Goal: Learn about a topic: Learn about a topic

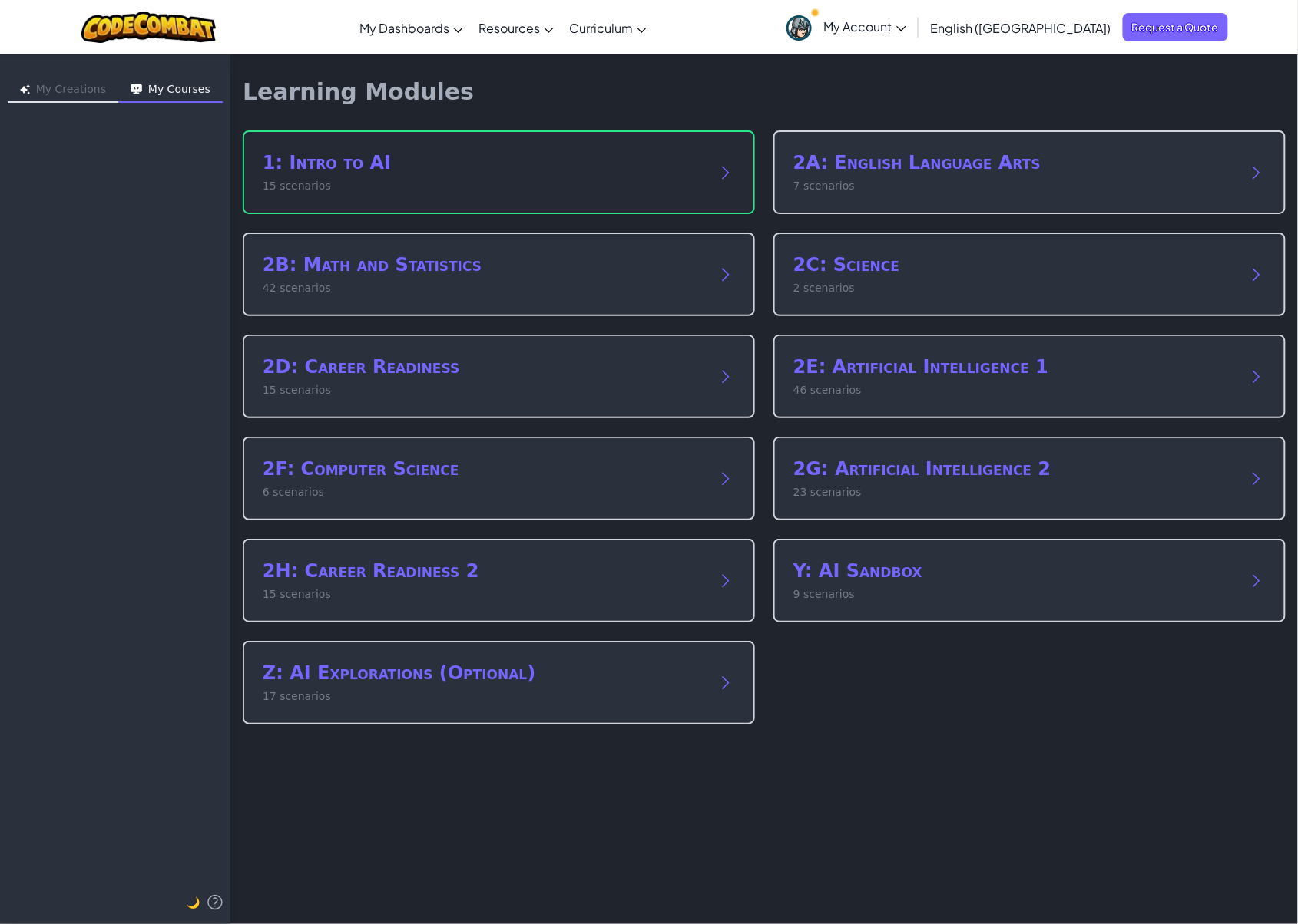
click at [558, 161] on h2 "1: Intro to AI" at bounding box center [483, 163] width 441 height 25
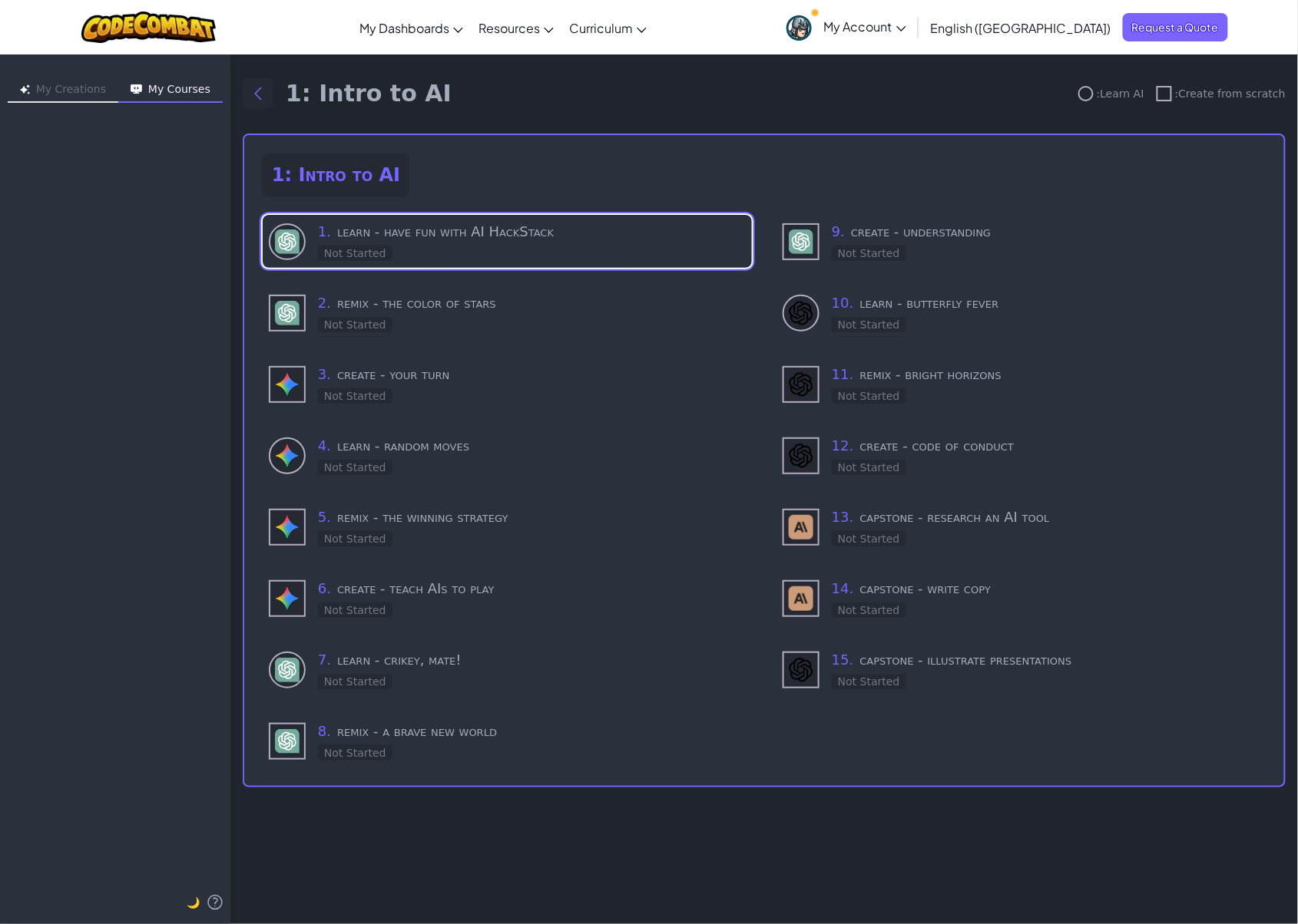
click at [251, 98] on icon "Back to modules" at bounding box center [258, 93] width 18 height 18
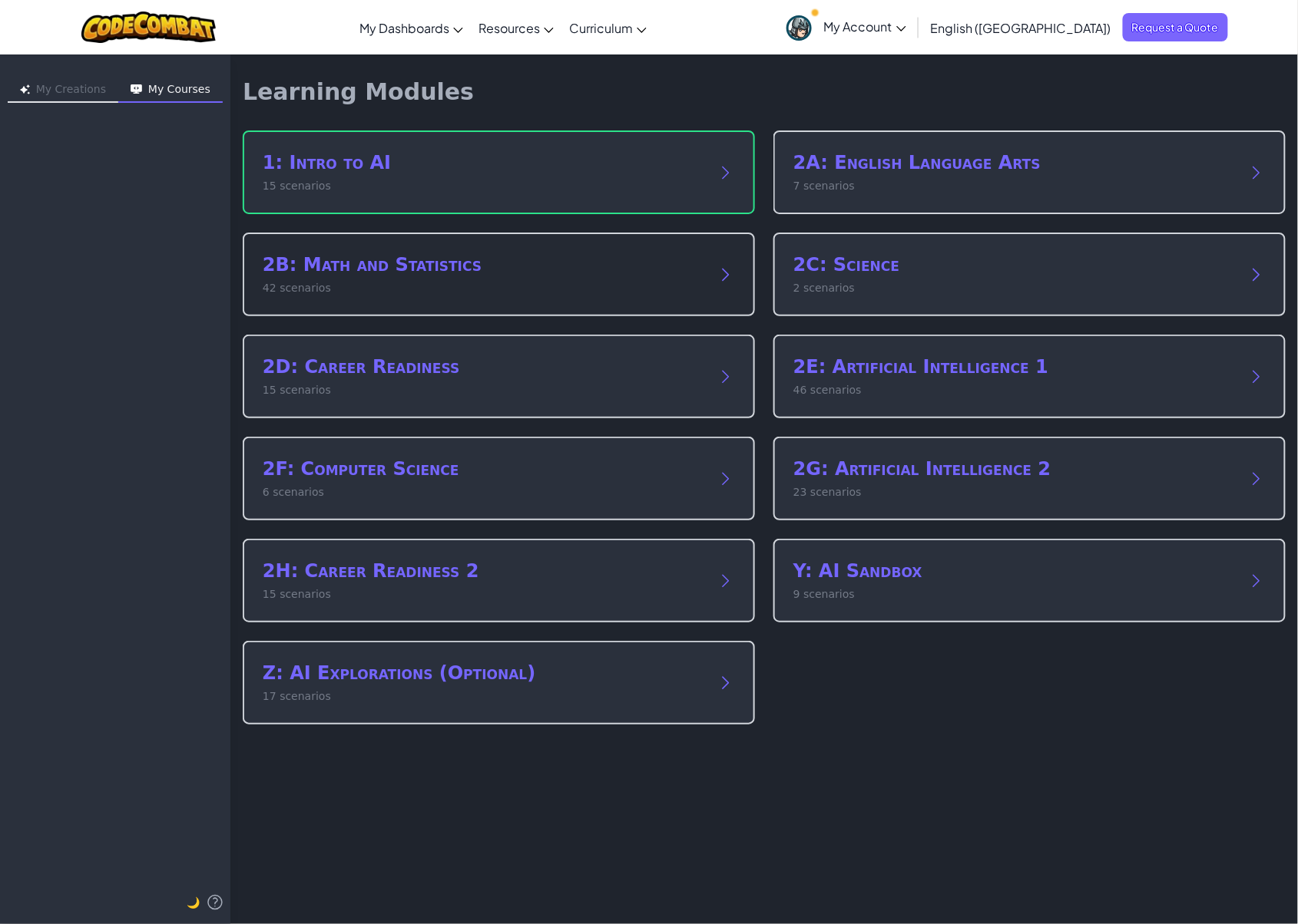
click at [473, 295] on div "2B: Math and Statistics 42 scenarios" at bounding box center [499, 274] width 512 height 84
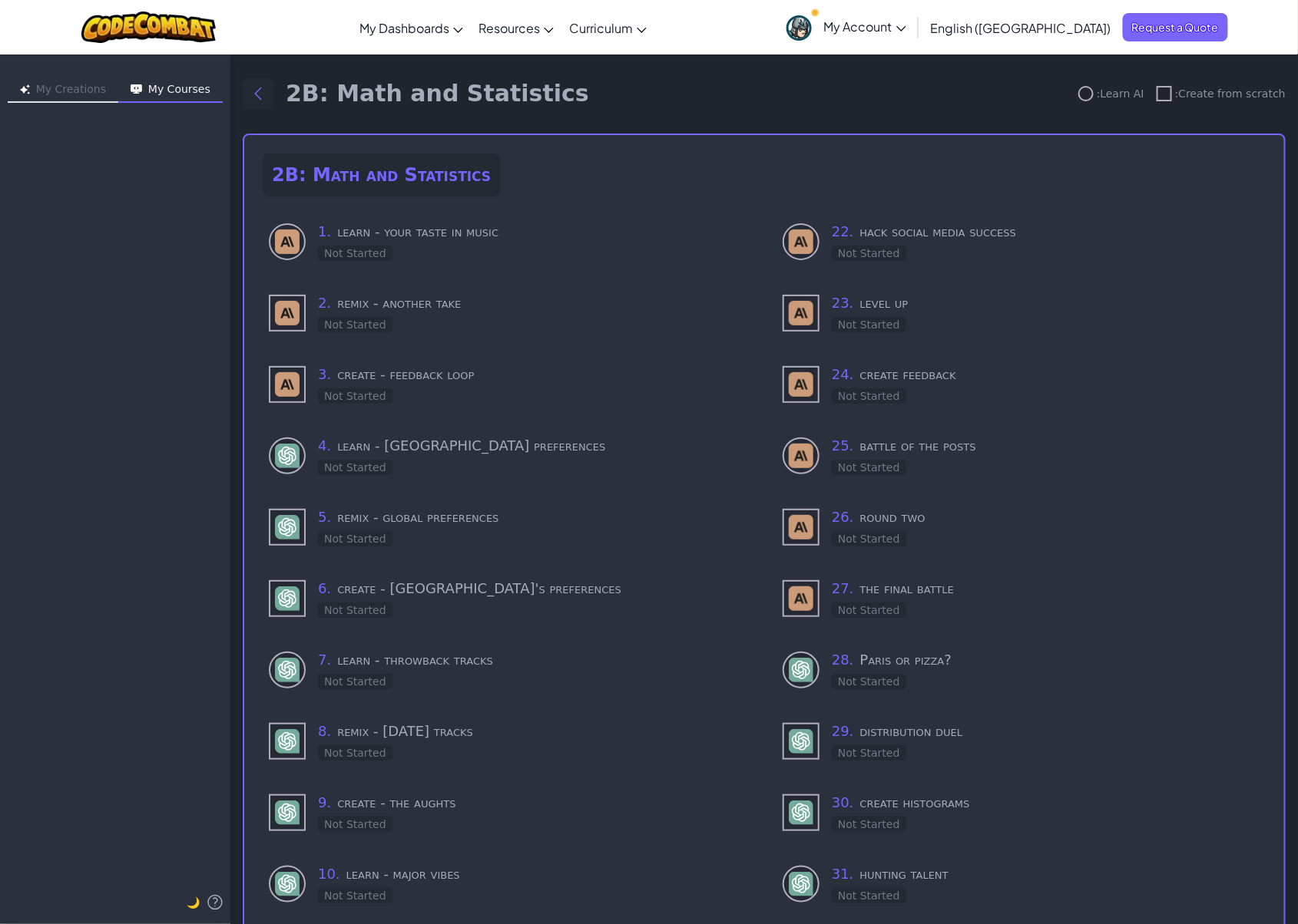
click at [261, 105] on button "Back to modules" at bounding box center [258, 93] width 30 height 30
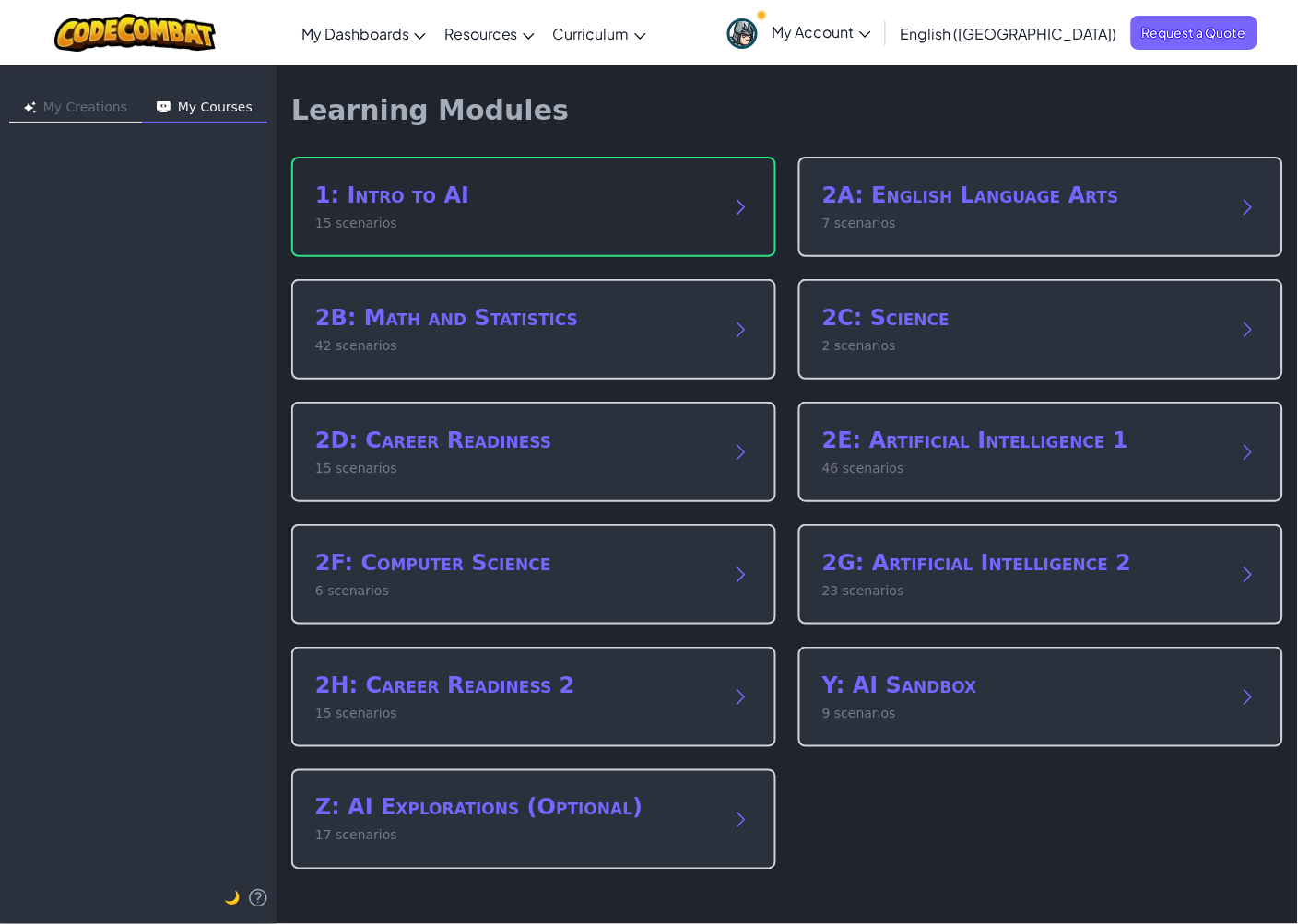
click at [575, 210] on div "1: Intro to AI 15 scenarios" at bounding box center [515, 207] width 400 height 53
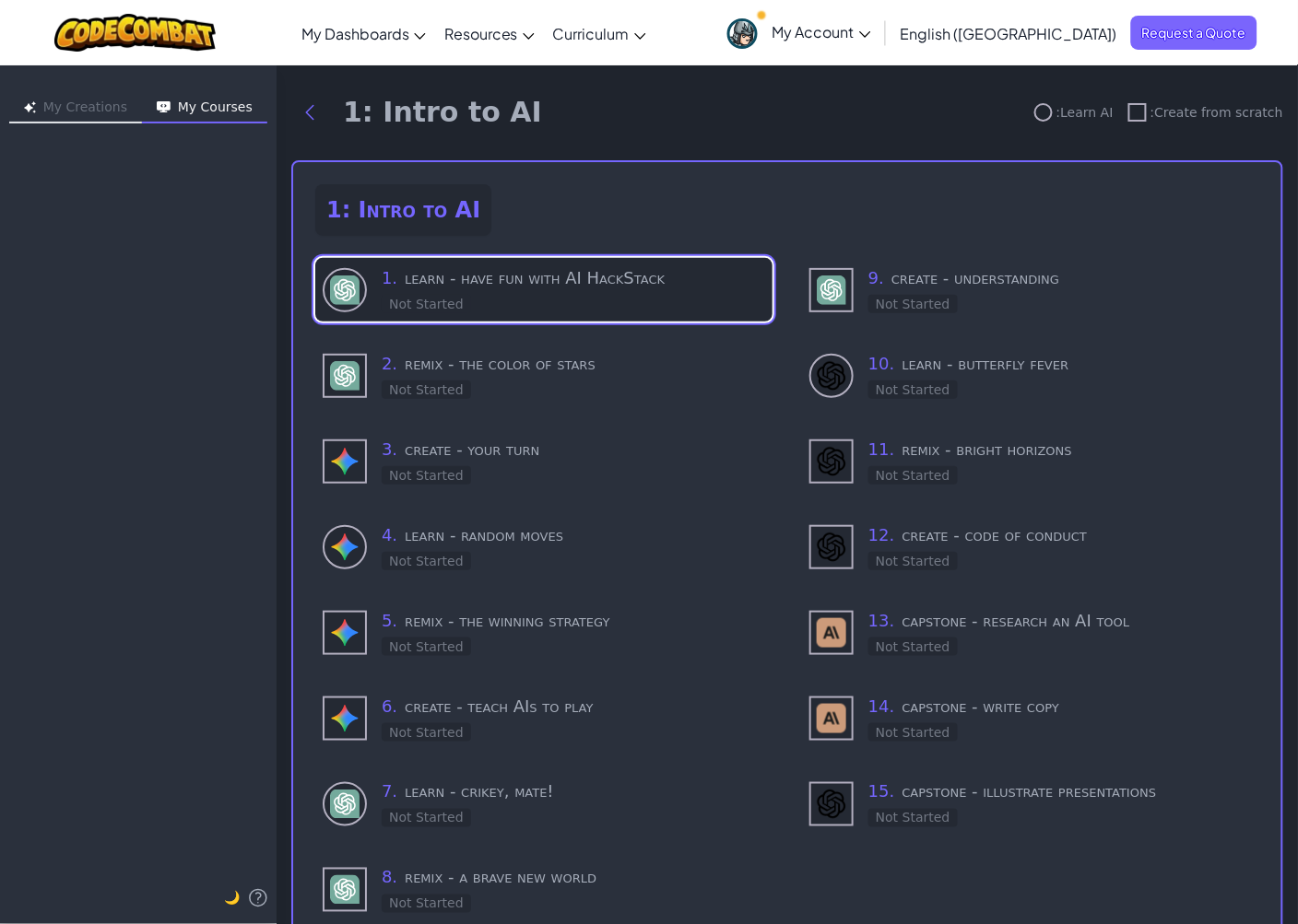
click at [572, 277] on h3 "1 . learn - have fun with AI HackStack" at bounding box center [573, 278] width 383 height 26
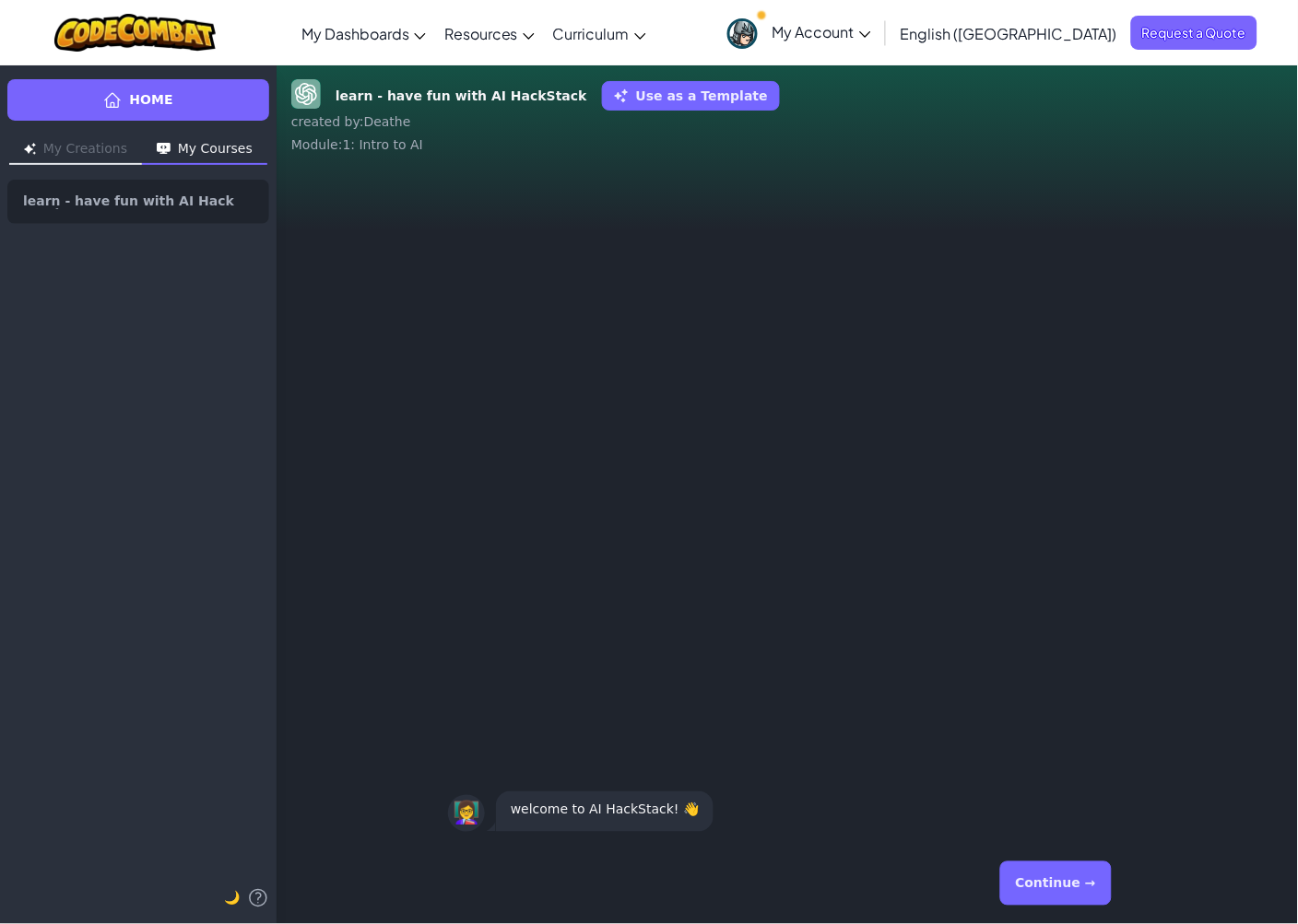
click at [1053, 869] on button "Continue →" at bounding box center [1056, 884] width 111 height 44
click at [1049, 890] on button "Continue →" at bounding box center [1056, 884] width 111 height 44
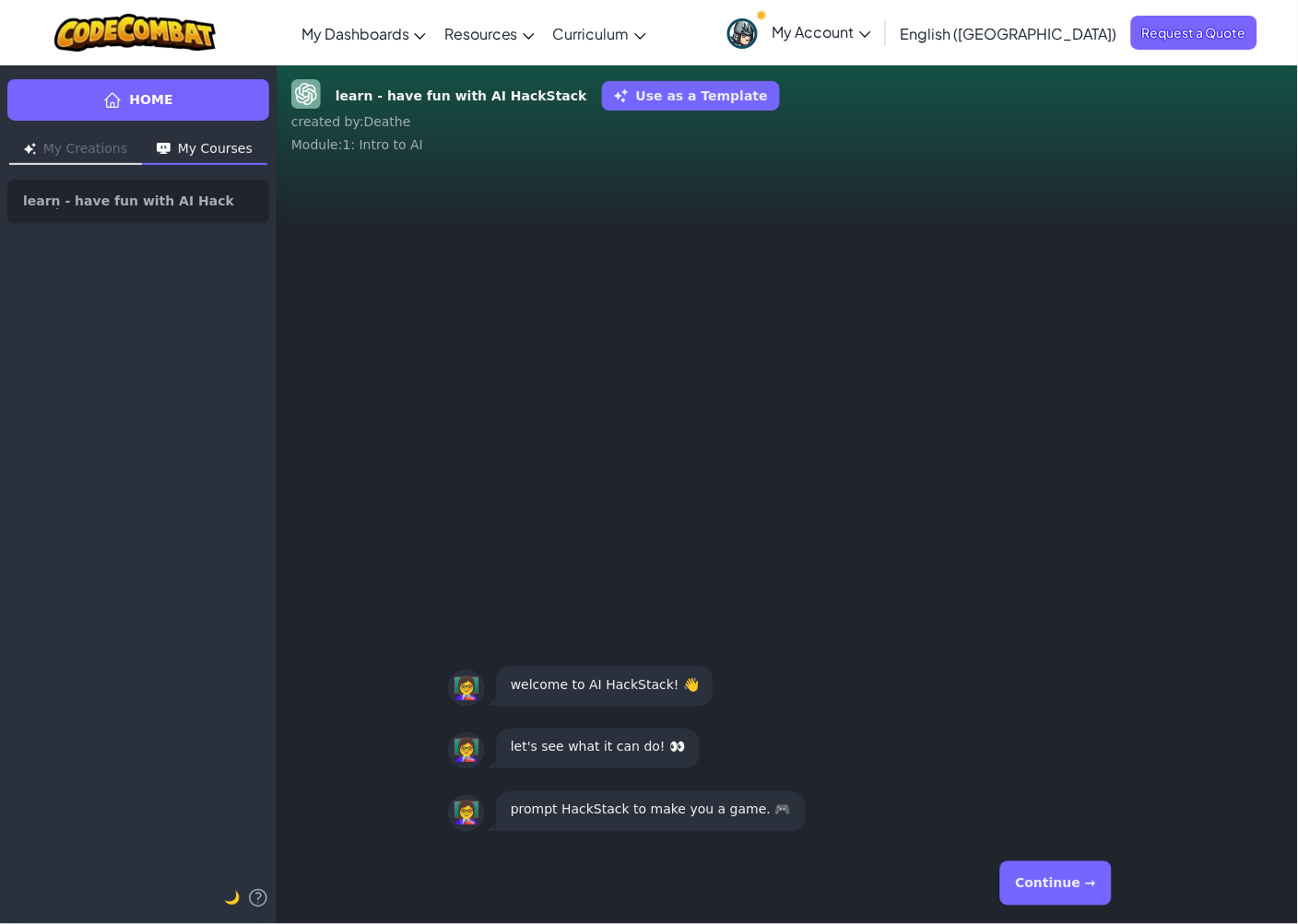
click at [1027, 873] on button "Continue →" at bounding box center [1056, 884] width 111 height 44
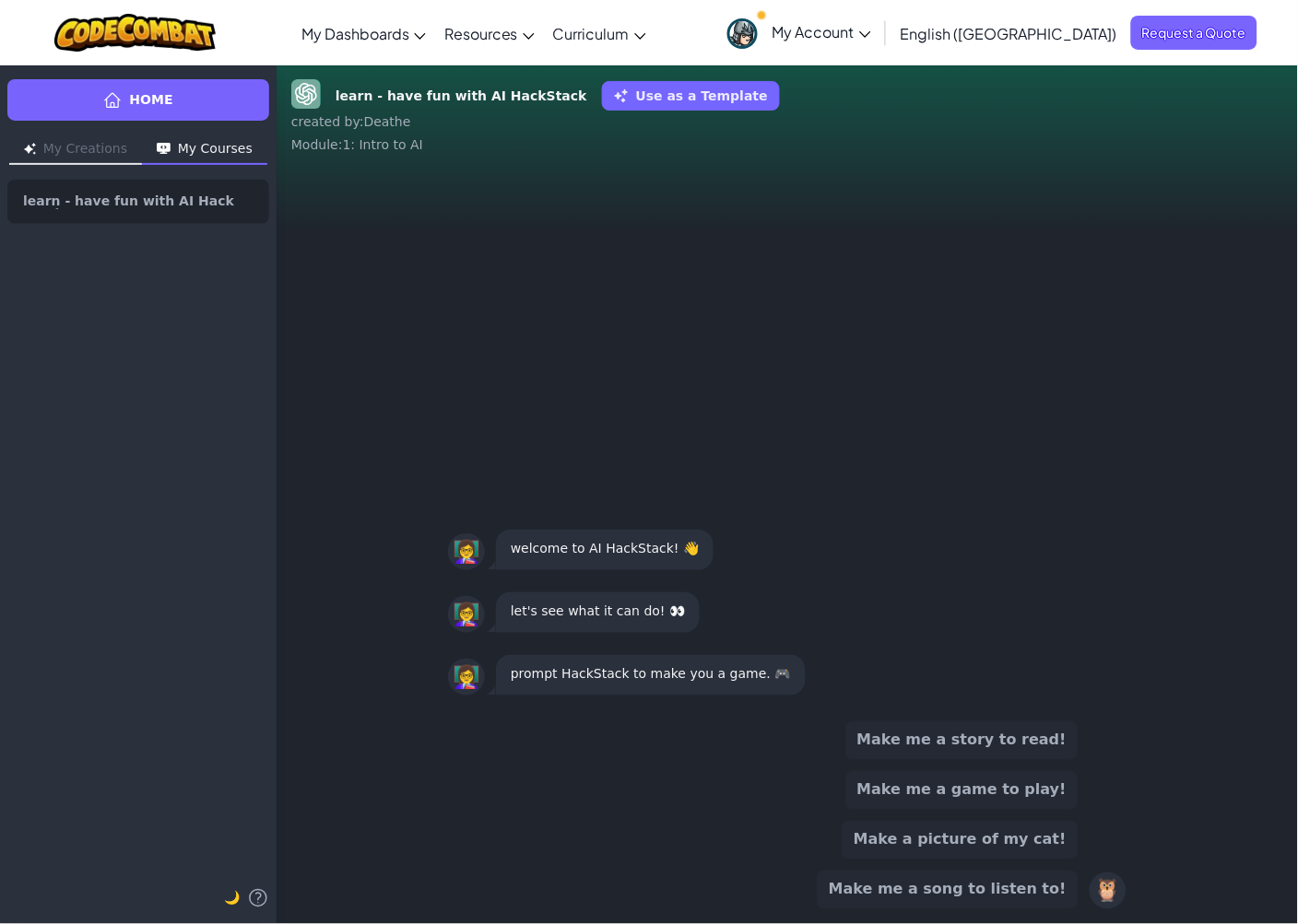
click at [1107, 894] on div "🦉" at bounding box center [1107, 890] width 36 height 36
click at [1048, 895] on button "Make me a song to listen to!" at bounding box center [946, 890] width 262 height 38
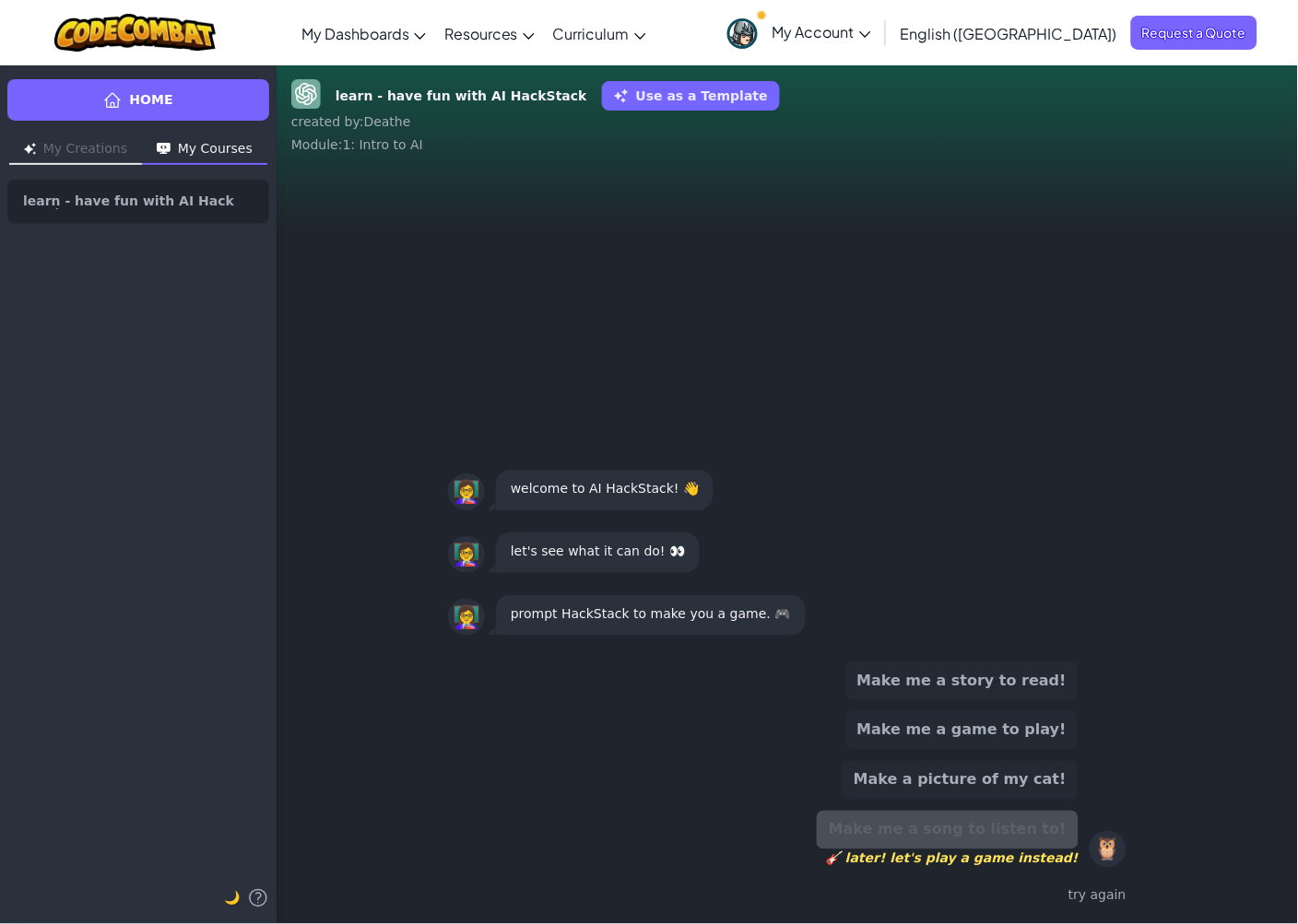
click at [974, 725] on button "Make me a game to play!" at bounding box center [961, 731] width 233 height 38
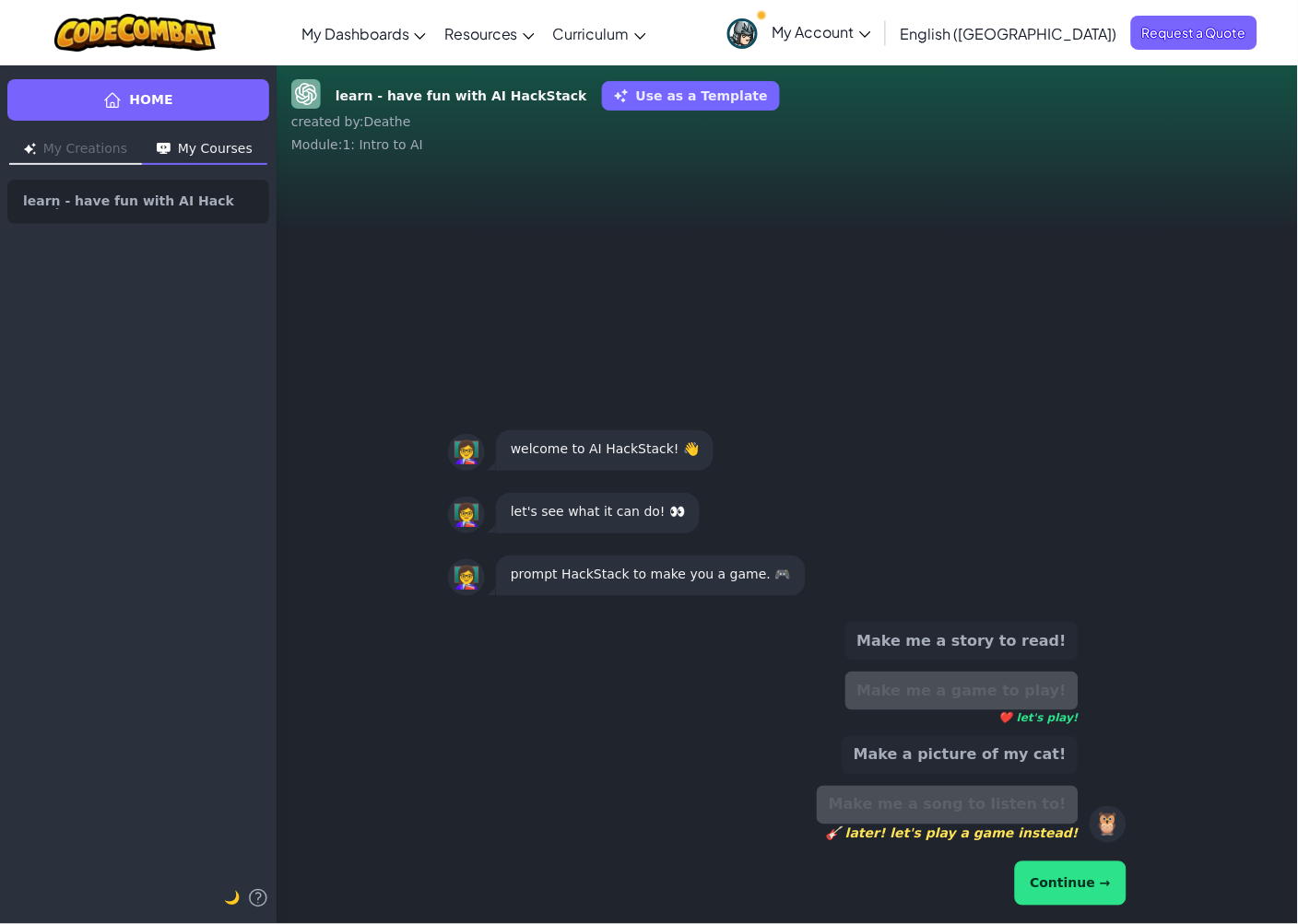
click at [1065, 871] on button "Continue →" at bounding box center [1070, 884] width 111 height 44
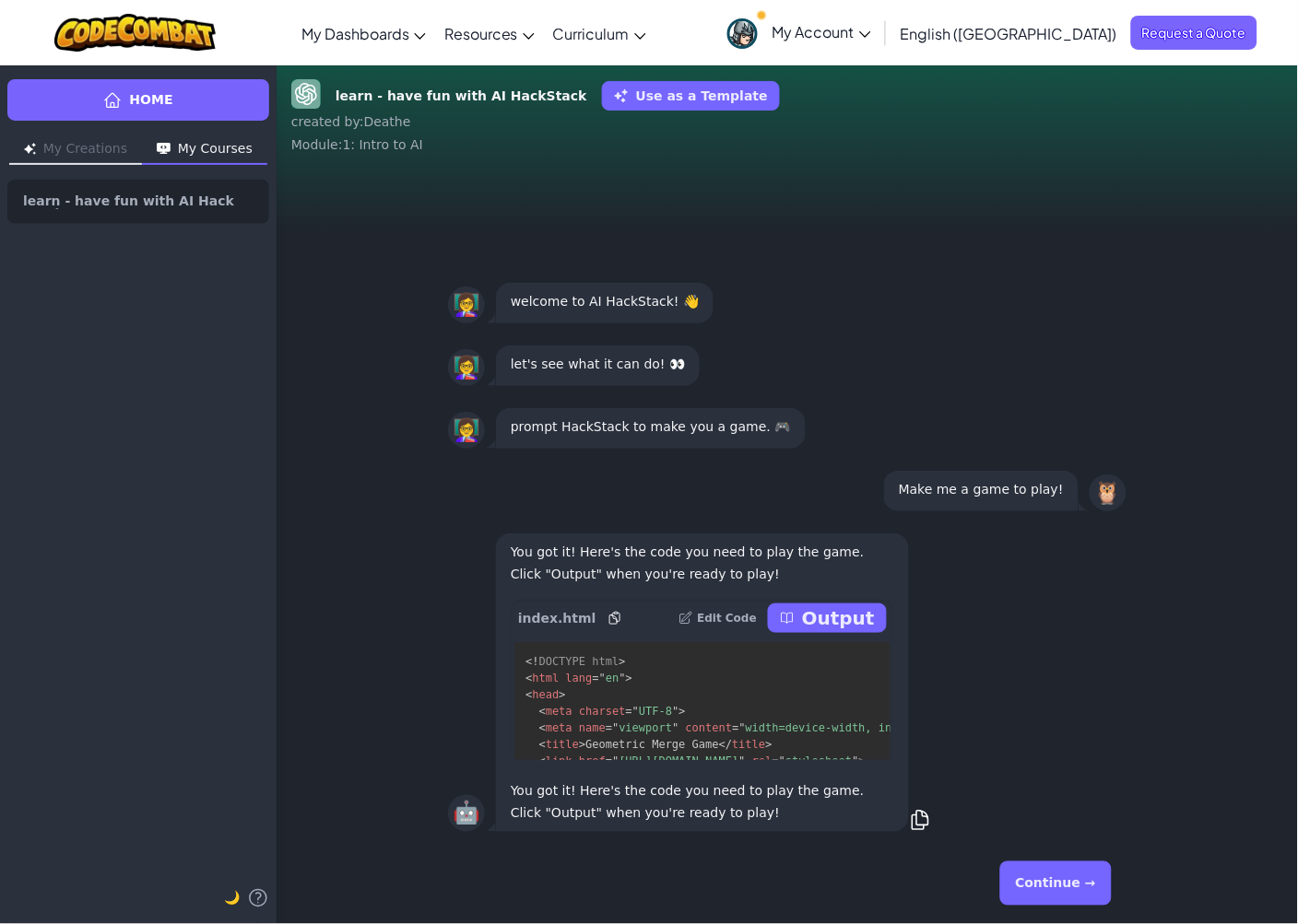
click at [858, 615] on p "Output" at bounding box center [838, 618] width 73 height 26
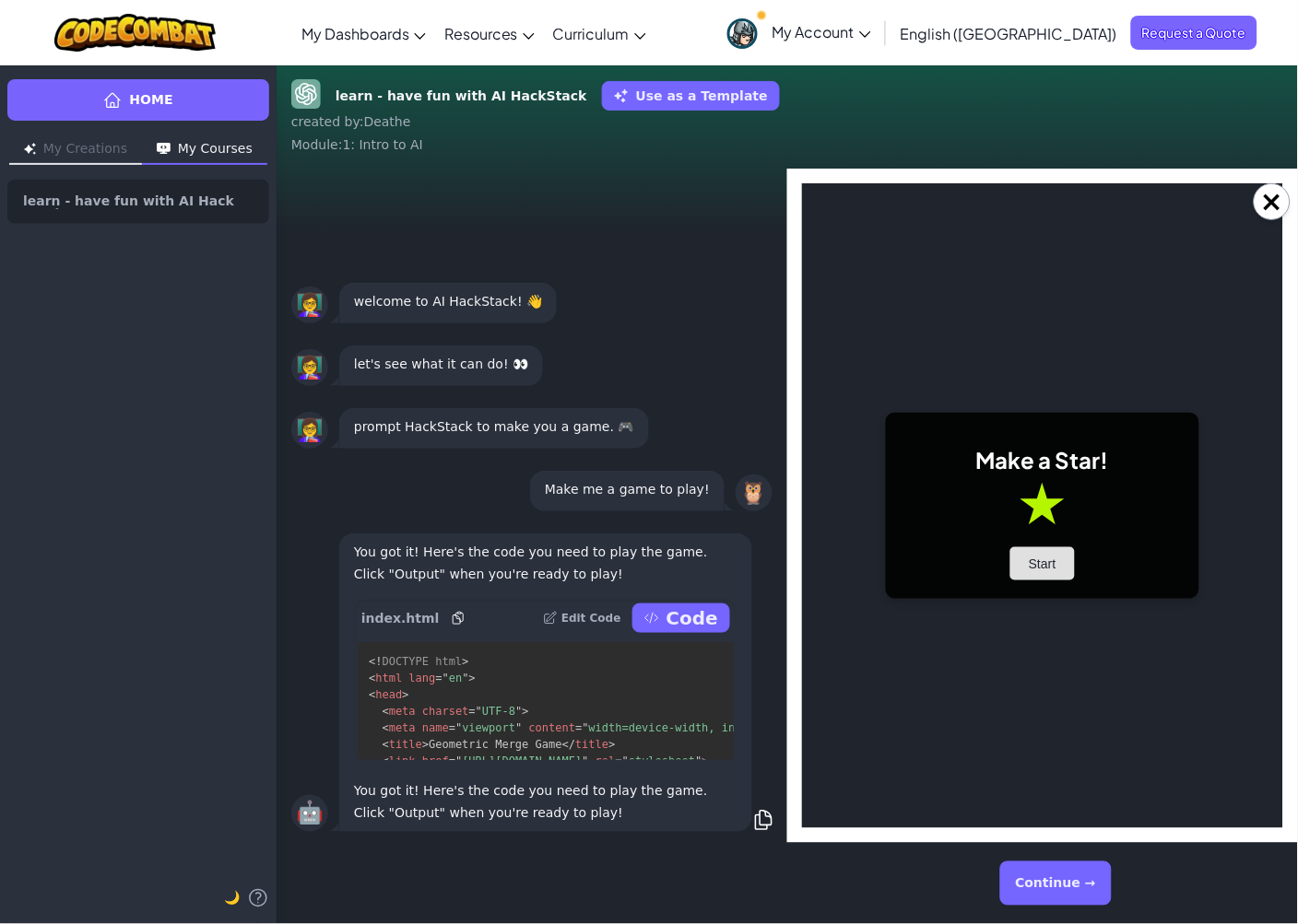
click at [1036, 563] on button "Start" at bounding box center [1041, 563] width 64 height 34
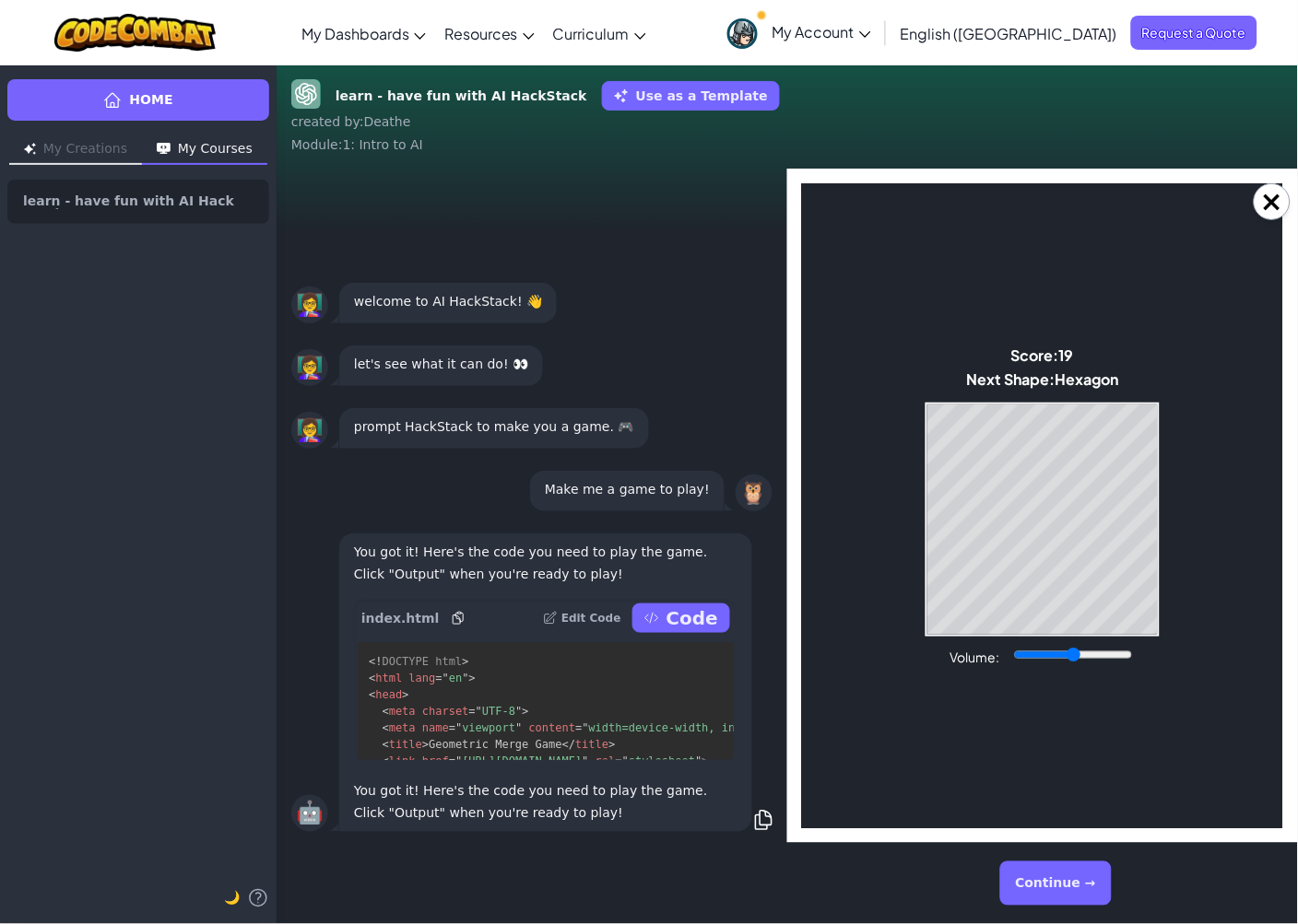
drag, startPoint x: 1036, startPoint y: 563, endPoint x: 882, endPoint y: 503, distance: 165.3
click at [882, 503] on body "Make a Star! Start Score: 19 Next Shape: Hexagon Game Over Your stack reached t…" at bounding box center [1041, 506] width 481 height 645
click at [1065, 633] on div "Game Over Your stack reached the top! Restart" at bounding box center [1041, 518] width 234 height 234
click at [1004, 639] on body "Make a Star! Start Score: 50 Next Shape: [GEOGRAPHIC_DATA] Game Over Your stack…" at bounding box center [1041, 506] width 481 height 645
